Goal: Obtain resource: Download file/media

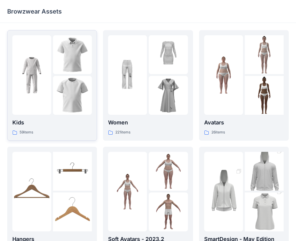
click at [69, 90] on img at bounding box center [72, 95] width 39 height 39
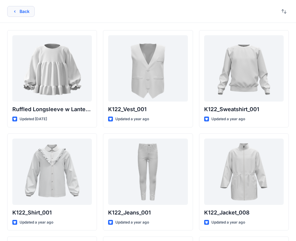
click at [14, 12] on icon "button" at bounding box center [14, 11] width 5 height 5
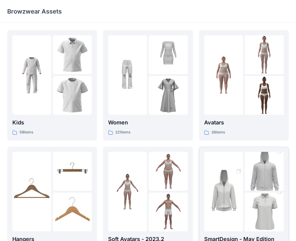
click at [221, 186] on img at bounding box center [223, 191] width 39 height 58
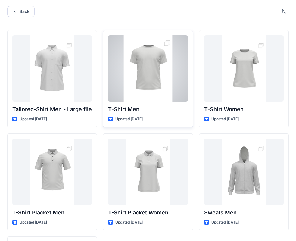
click at [160, 65] on div at bounding box center [148, 68] width 80 height 66
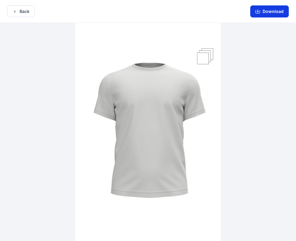
click at [275, 15] on button "Download" at bounding box center [269, 11] width 39 height 12
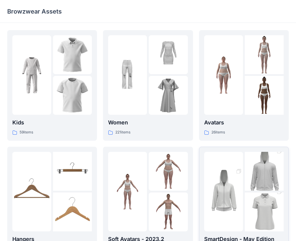
click at [262, 214] on img at bounding box center [264, 212] width 39 height 58
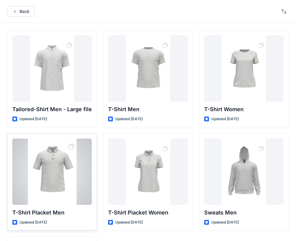
click at [69, 171] on div at bounding box center [52, 172] width 80 height 66
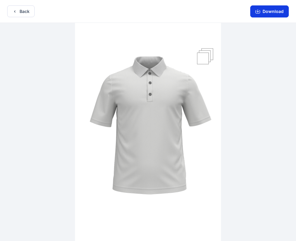
click at [269, 11] on button "Download" at bounding box center [269, 11] width 39 height 12
